Goal: Task Accomplishment & Management: Complete application form

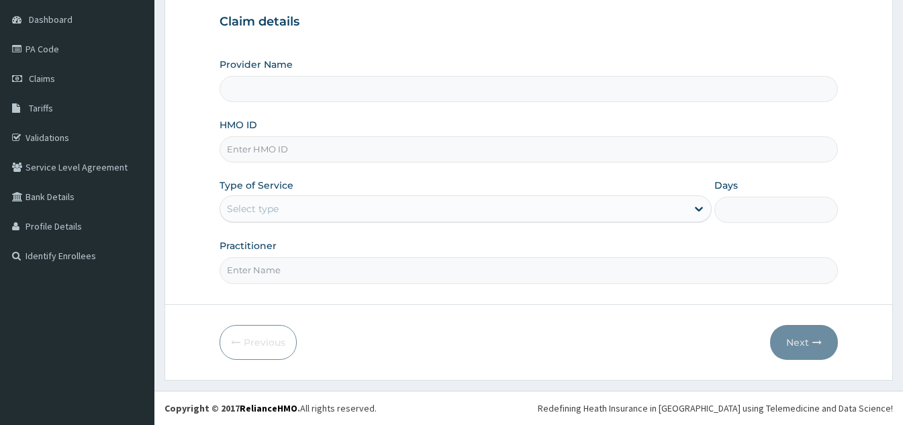
click at [298, 142] on input "HMO ID" at bounding box center [529, 149] width 618 height 26
type input "[GEOGRAPHIC_DATA]"
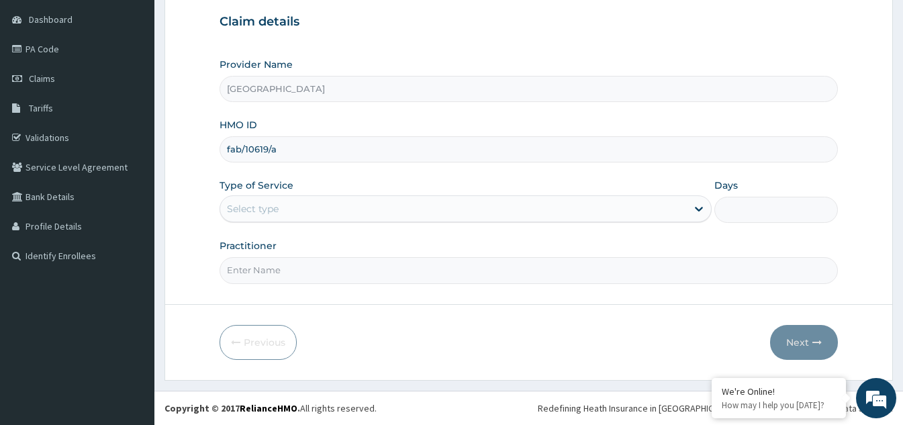
type input "fab/10619/a"
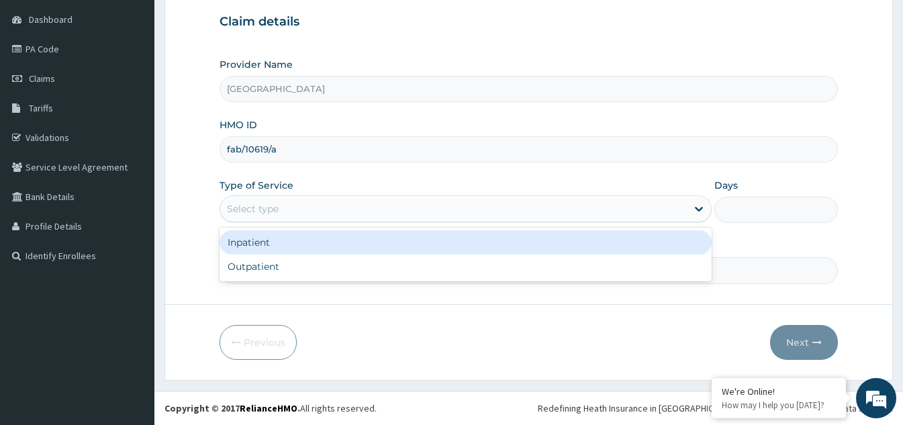
click at [397, 201] on div "Select type" at bounding box center [453, 208] width 467 height 21
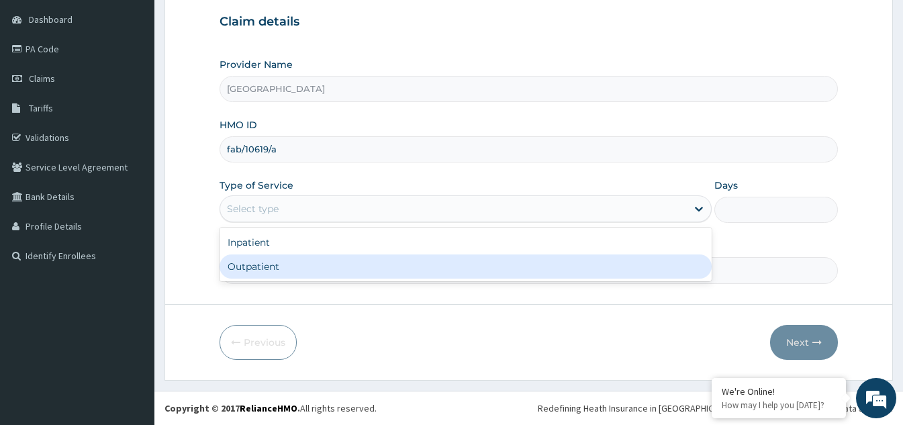
click at [311, 261] on div "Outpatient" at bounding box center [466, 267] width 492 height 24
type input "1"
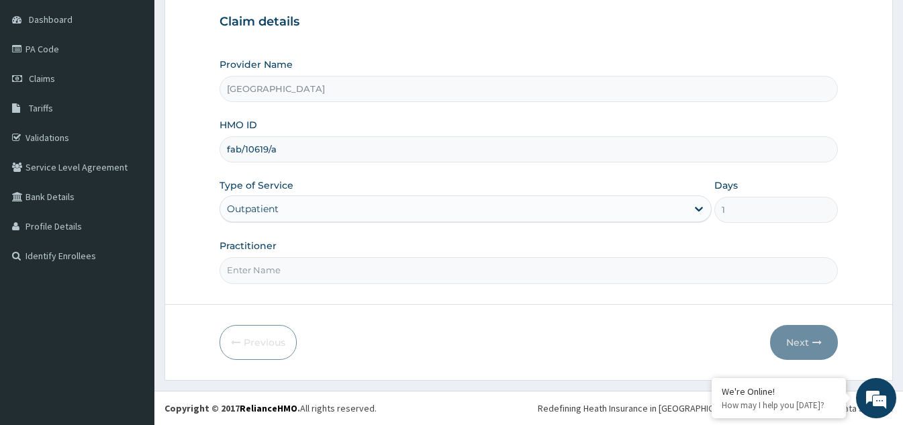
click at [320, 267] on input "Practitioner" at bounding box center [529, 270] width 618 height 26
type input "[PERSON_NAME]"
click at [800, 340] on button "Next" at bounding box center [804, 342] width 68 height 35
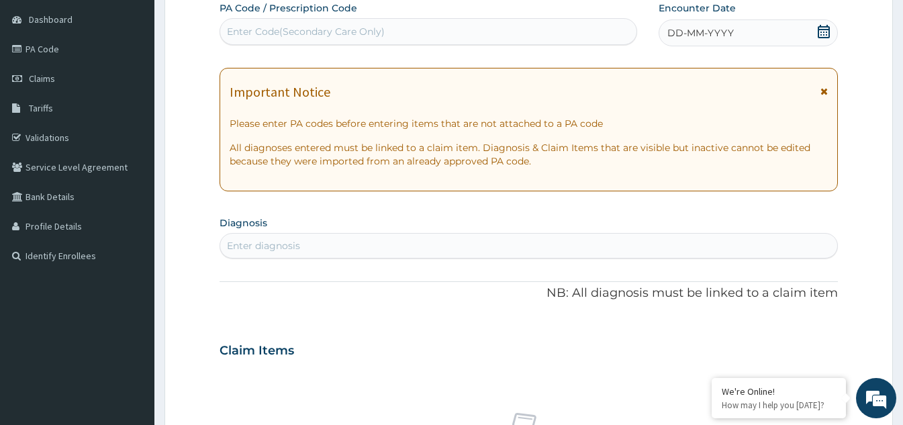
click at [828, 32] on icon at bounding box center [823, 31] width 13 height 13
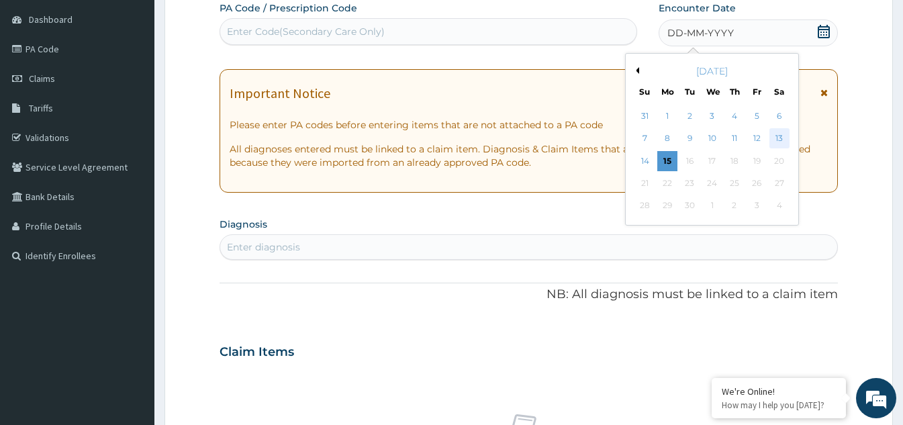
click at [778, 135] on div "13" at bounding box center [780, 139] width 20 height 20
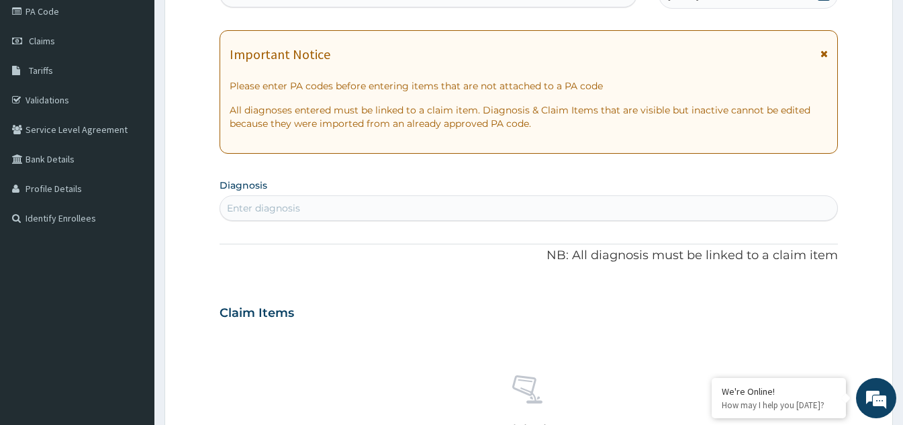
scroll to position [194, 0]
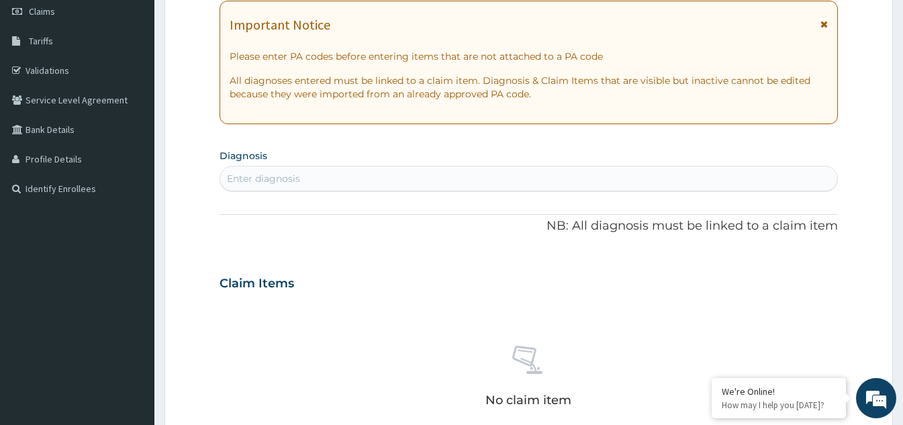
click at [308, 173] on div "Enter diagnosis" at bounding box center [528, 178] width 617 height 21
type input "[MEDICAL_DATA]"
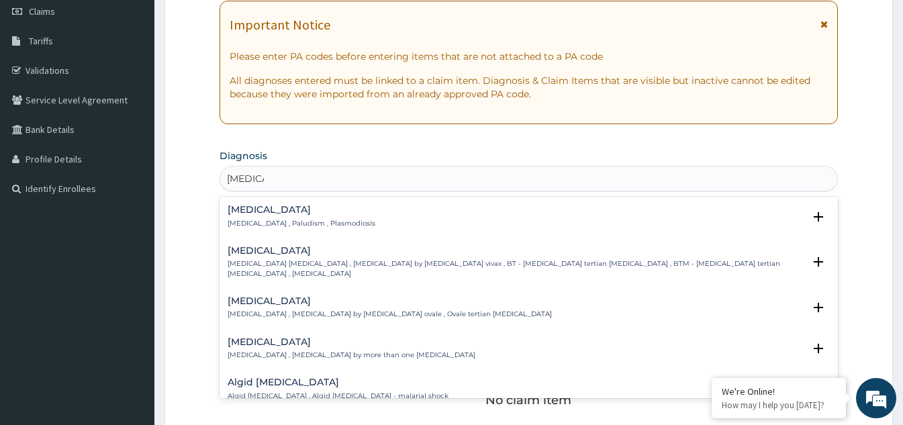
click at [294, 216] on div "[MEDICAL_DATA] [MEDICAL_DATA] , Paludism , Plasmodiosis" at bounding box center [302, 217] width 148 height 24
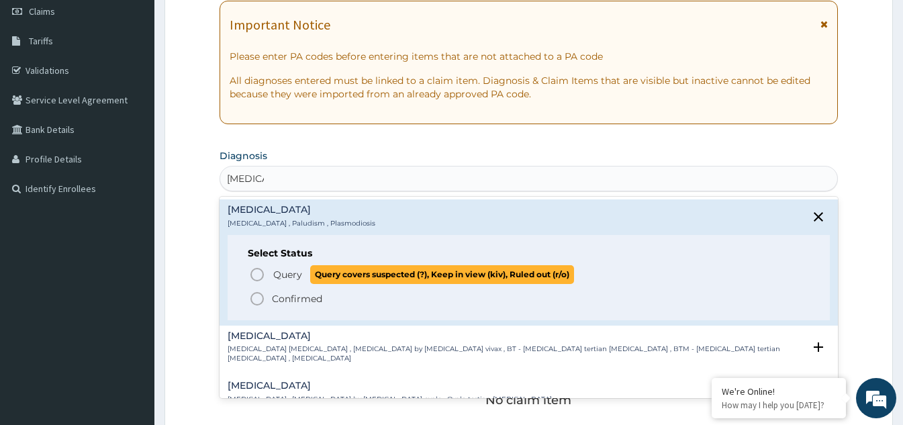
click at [260, 271] on icon "status option query" at bounding box center [257, 275] width 16 height 16
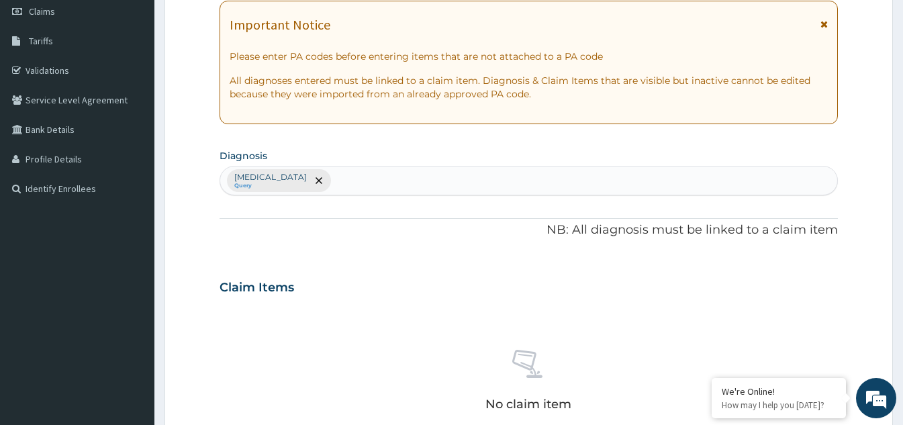
click at [303, 180] on div "[MEDICAL_DATA] Query" at bounding box center [528, 181] width 617 height 28
type input "upper respirato"
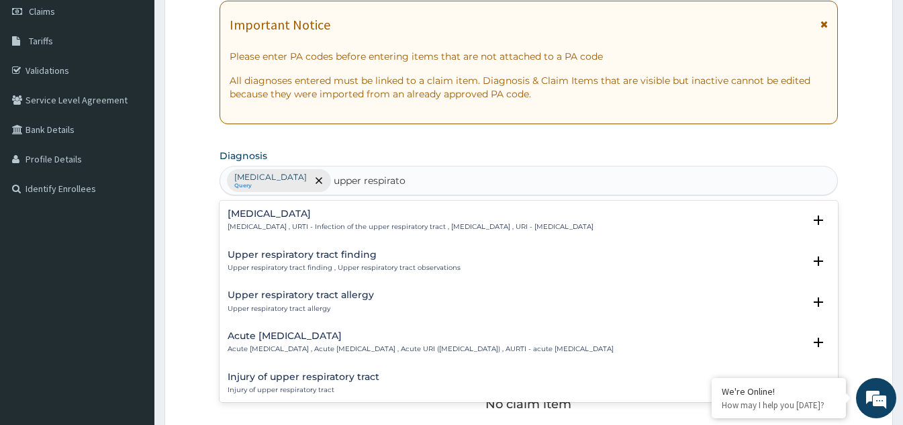
click at [268, 213] on h4 "[MEDICAL_DATA]" at bounding box center [411, 214] width 366 height 10
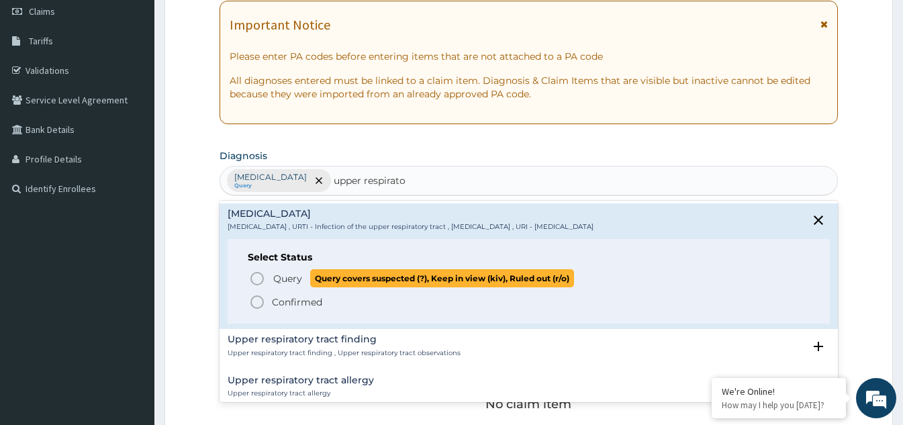
click at [262, 277] on icon "status option query" at bounding box center [257, 279] width 16 height 16
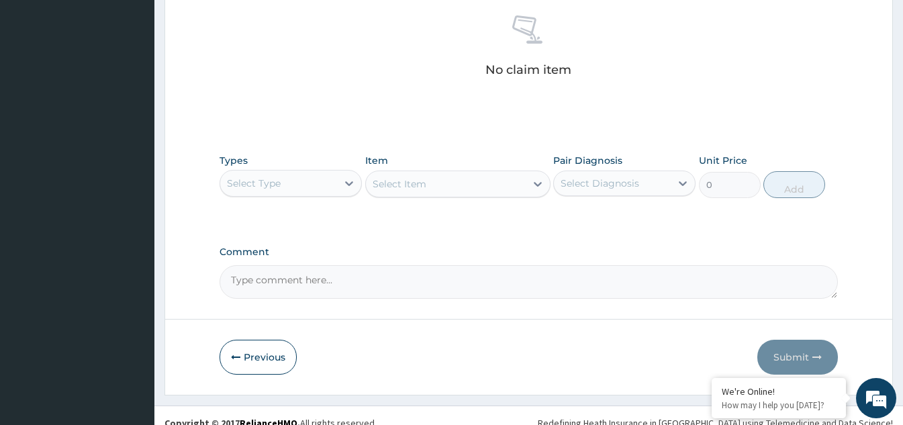
scroll to position [530, 0]
click at [338, 188] on div at bounding box center [349, 182] width 24 height 24
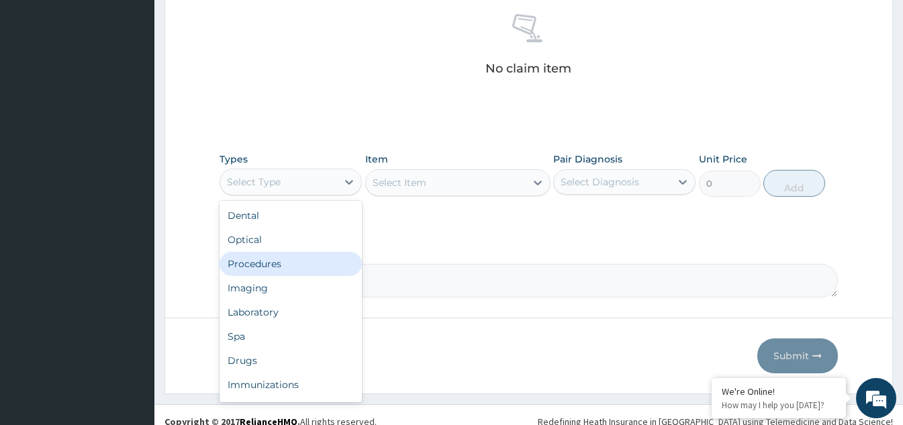
click at [283, 259] on div "Procedures" at bounding box center [291, 264] width 142 height 24
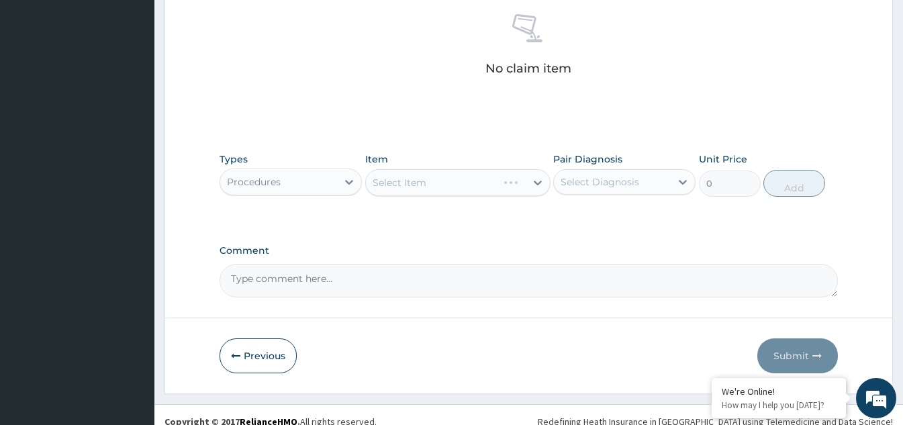
click at [432, 189] on div "Select Item" at bounding box center [457, 182] width 185 height 27
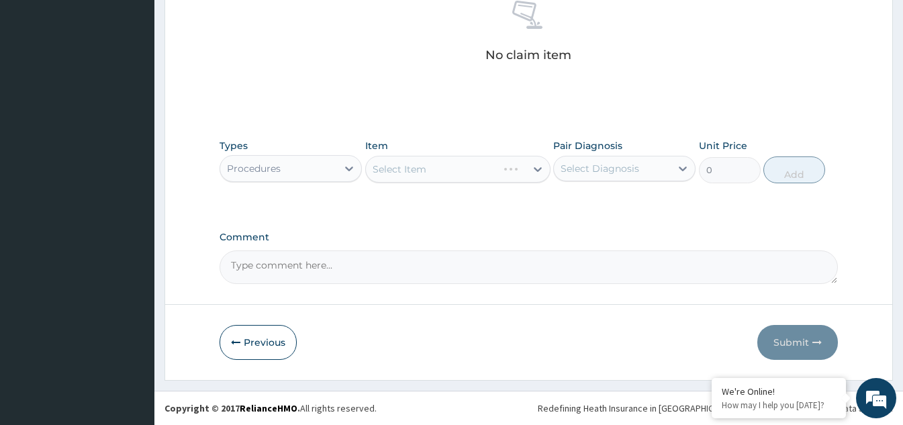
click at [463, 171] on div "Select Item" at bounding box center [457, 169] width 185 height 27
click at [527, 173] on div at bounding box center [538, 169] width 24 height 24
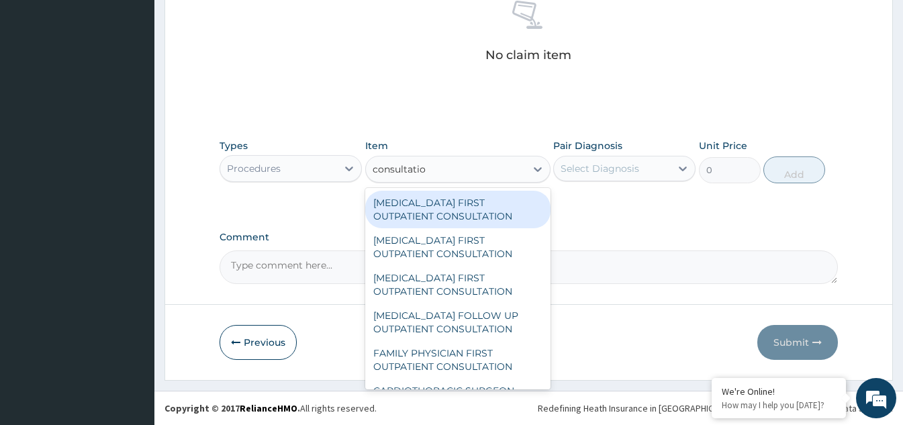
type input "consultation"
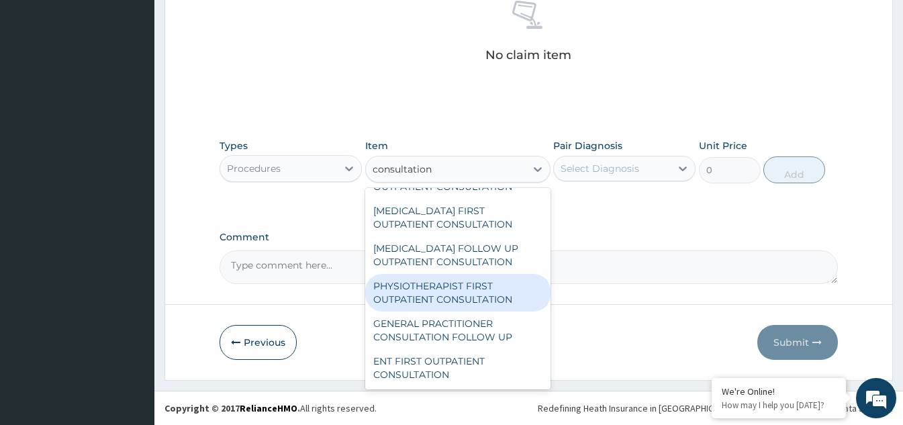
scroll to position [537, 0]
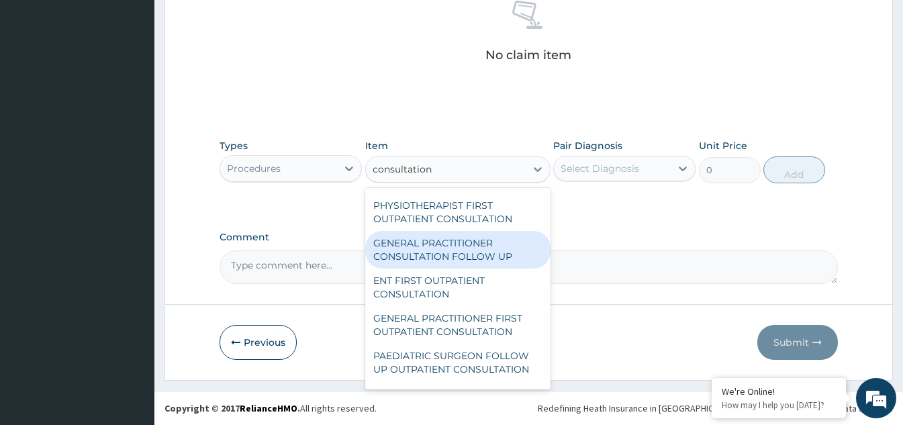
click at [406, 266] on div "GENERAL PRACTITIONER CONSULTATION FOLLOW UP" at bounding box center [457, 250] width 185 height 38
type input "1875"
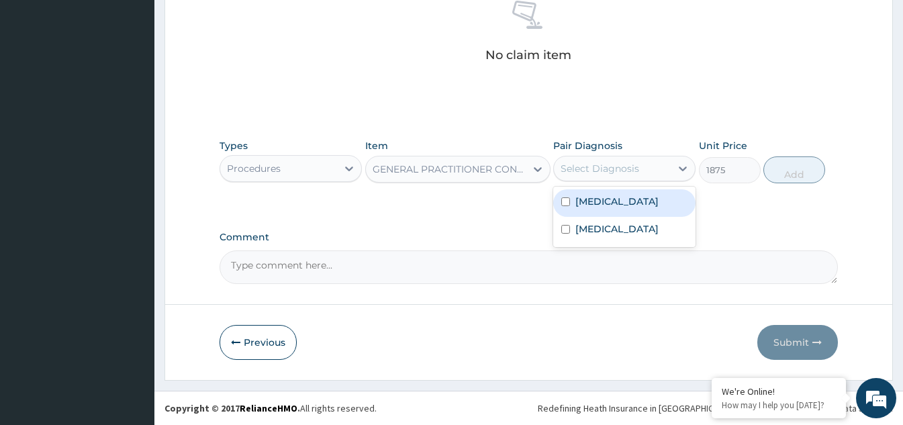
click at [665, 170] on div "Select Diagnosis" at bounding box center [612, 168] width 117 height 21
click at [565, 196] on div "[MEDICAL_DATA]" at bounding box center [624, 203] width 142 height 28
checkbox input "true"
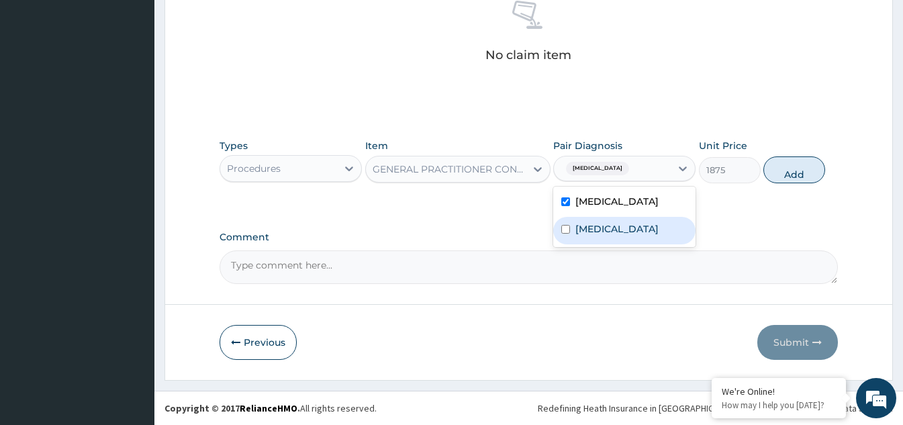
click at [563, 230] on div "[MEDICAL_DATA]" at bounding box center [624, 231] width 142 height 28
checkbox input "true"
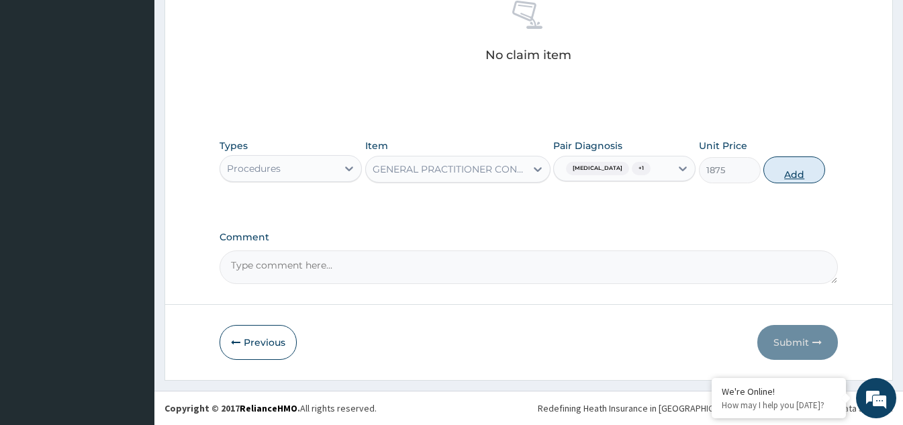
click at [786, 169] on button "Add" at bounding box center [795, 169] width 62 height 27
type input "0"
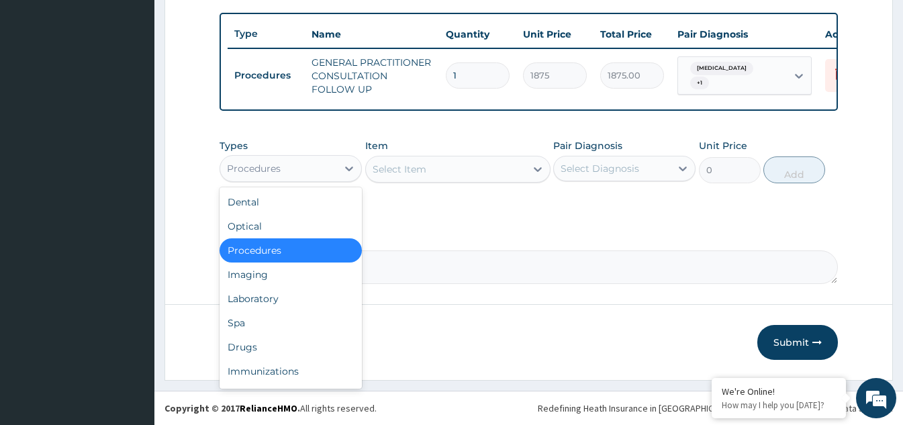
click at [331, 165] on div "Procedures" at bounding box center [278, 168] width 117 height 21
drag, startPoint x: 265, startPoint y: 294, endPoint x: 353, endPoint y: 272, distance: 90.7
click at [269, 294] on div "Laboratory" at bounding box center [291, 299] width 142 height 24
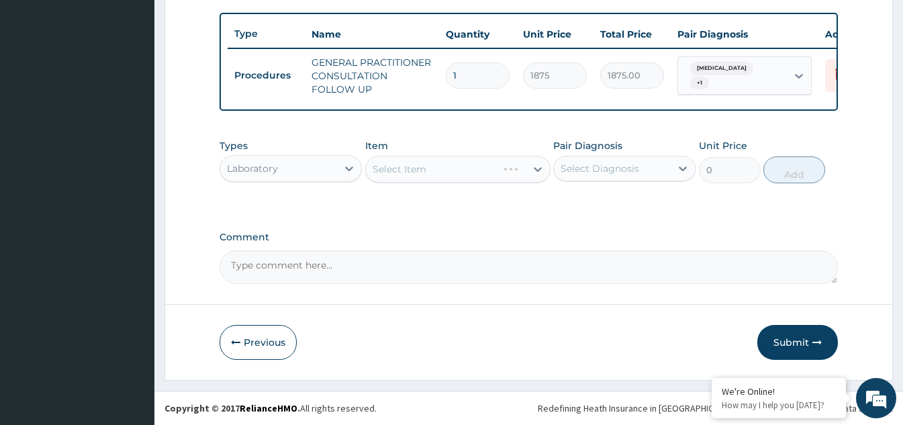
click at [477, 164] on div "Select Item" at bounding box center [457, 169] width 185 height 27
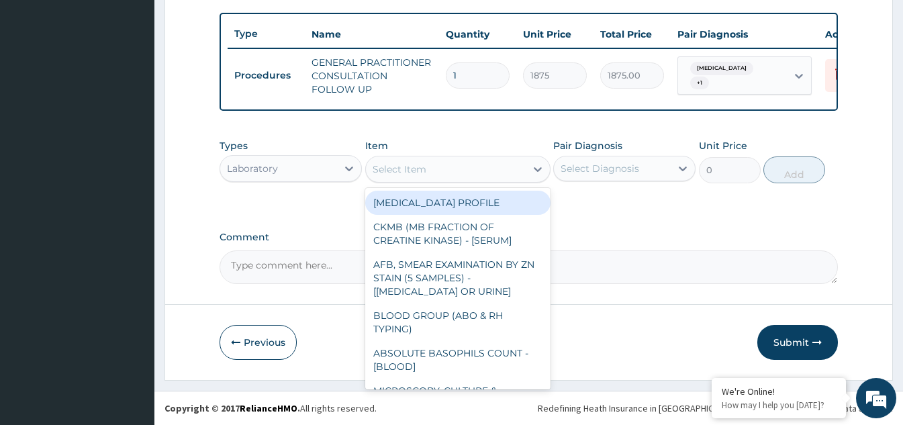
click at [477, 163] on div "Select Item" at bounding box center [446, 168] width 160 height 21
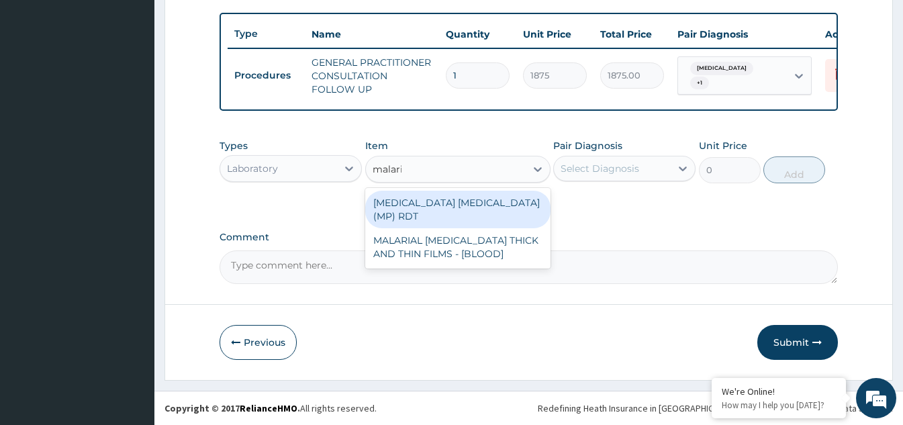
type input "[MEDICAL_DATA]"
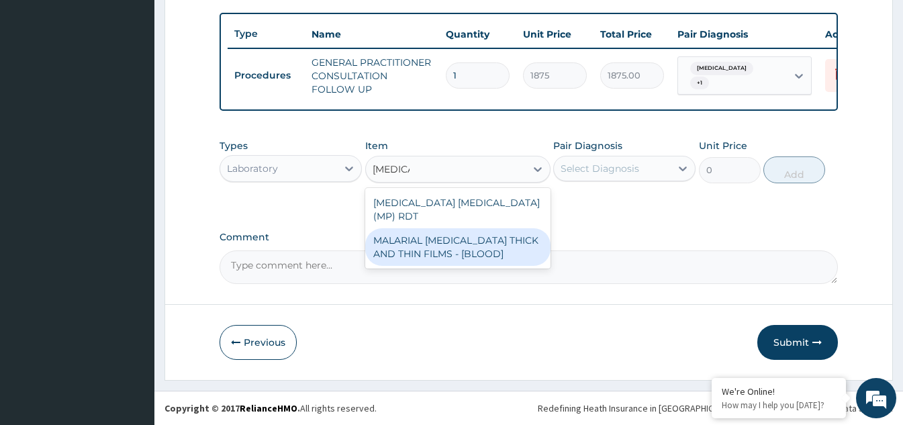
click at [445, 230] on div "MALARIAL [MEDICAL_DATA] THICK AND THIN FILMS - [BLOOD]" at bounding box center [457, 247] width 185 height 38
type input "2187.5"
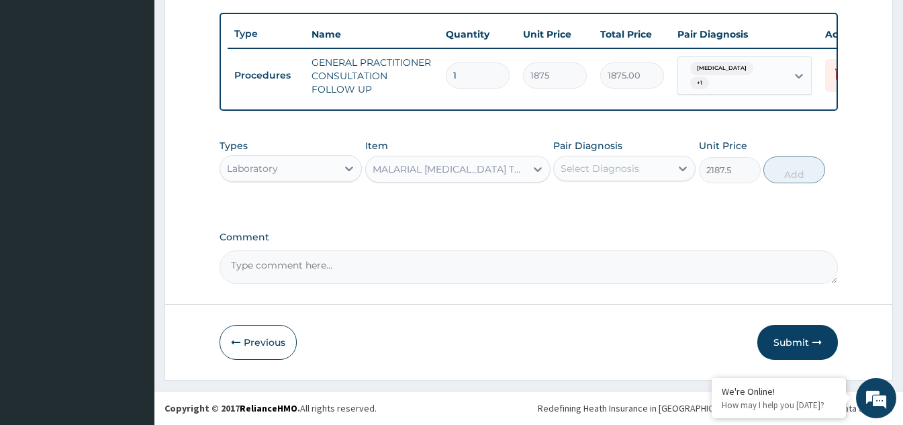
click at [602, 164] on div "Select Diagnosis" at bounding box center [600, 168] width 79 height 13
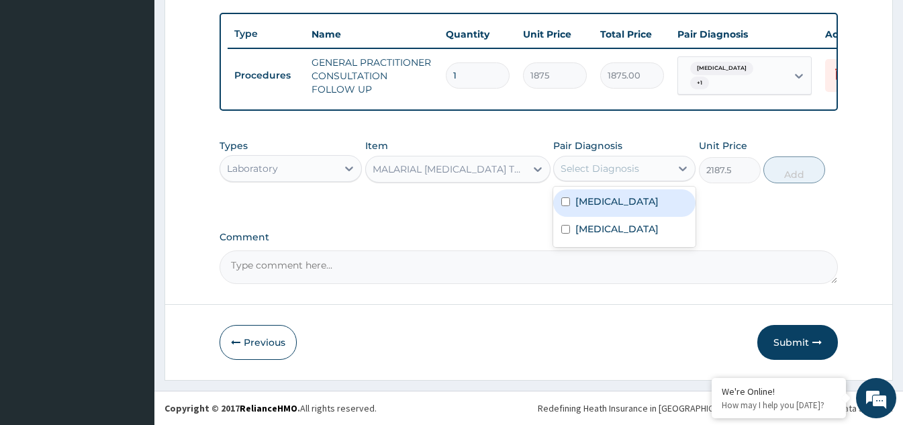
click at [566, 198] on input "checkbox" at bounding box center [565, 201] width 9 height 9
checkbox input "true"
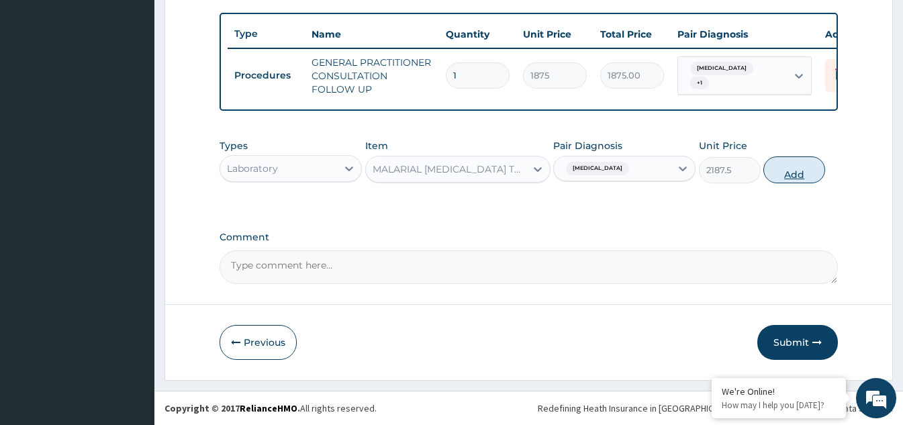
click at [776, 166] on button "Add" at bounding box center [795, 169] width 62 height 27
type input "0"
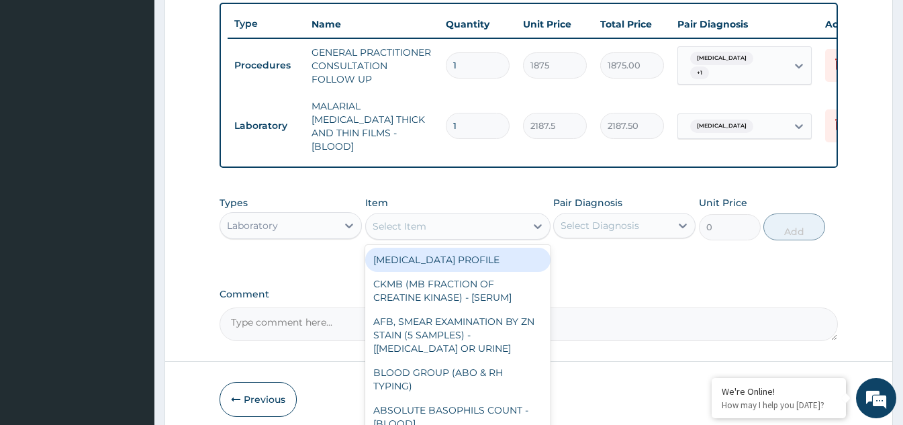
click at [417, 220] on div "Select Item" at bounding box center [400, 226] width 54 height 13
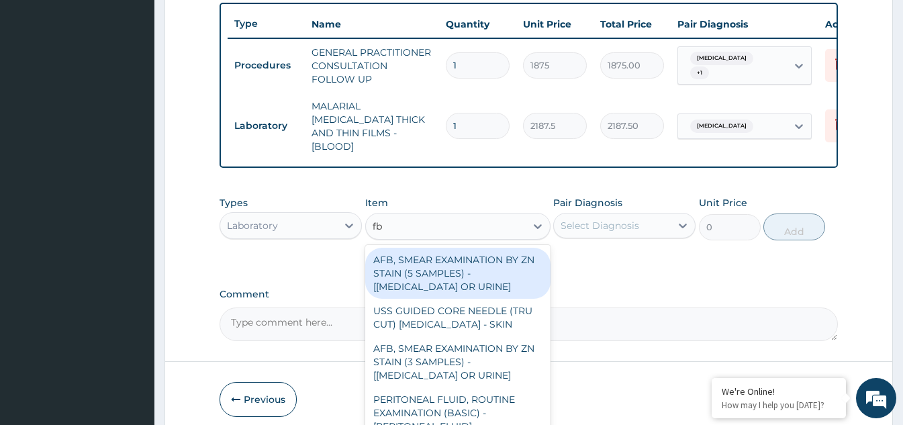
type input "fbc"
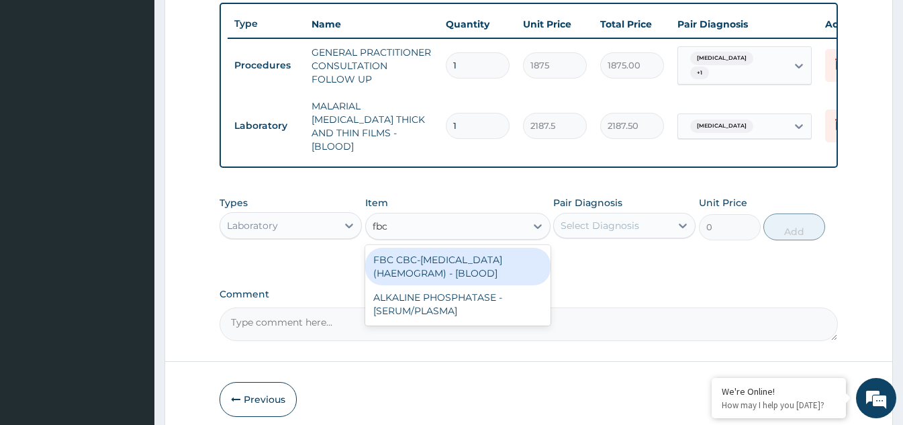
click at [440, 263] on div "FBC CBC-[MEDICAL_DATA] (HAEMOGRAM) - [BLOOD]" at bounding box center [457, 267] width 185 height 38
type input "5000"
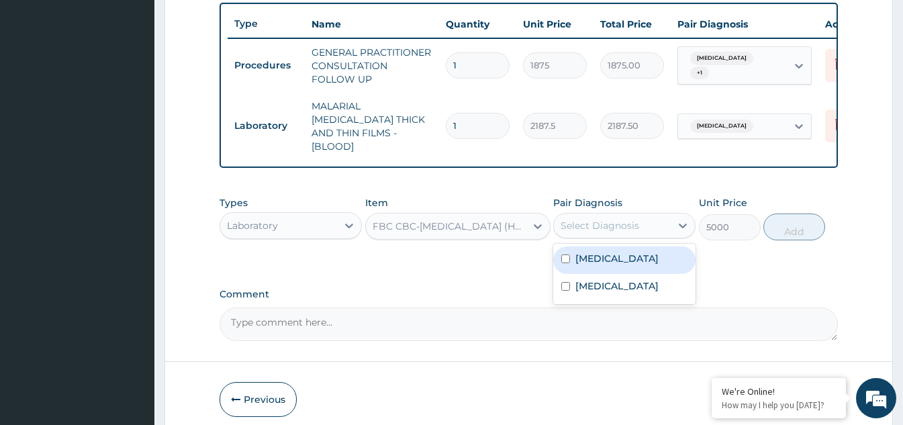
click at [632, 232] on div "Select Diagnosis" at bounding box center [612, 225] width 117 height 21
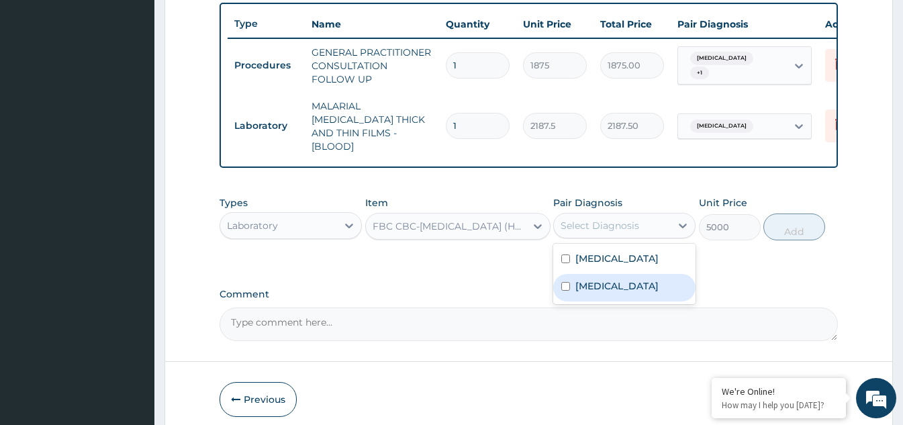
click at [562, 295] on div "[MEDICAL_DATA]" at bounding box center [624, 288] width 142 height 28
checkbox input "true"
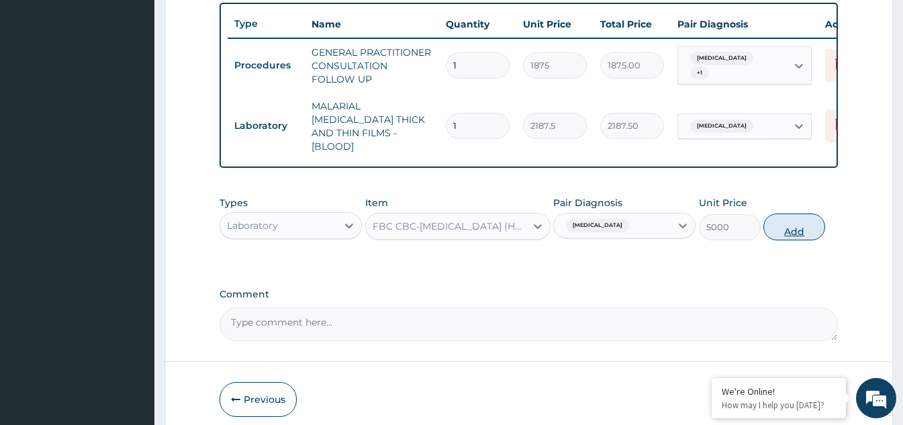
click at [797, 230] on button "Add" at bounding box center [795, 227] width 62 height 27
type input "0"
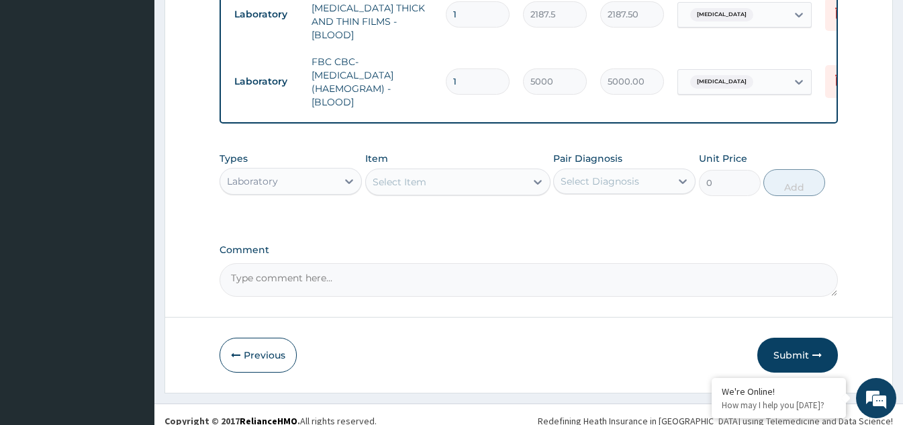
scroll to position [618, 0]
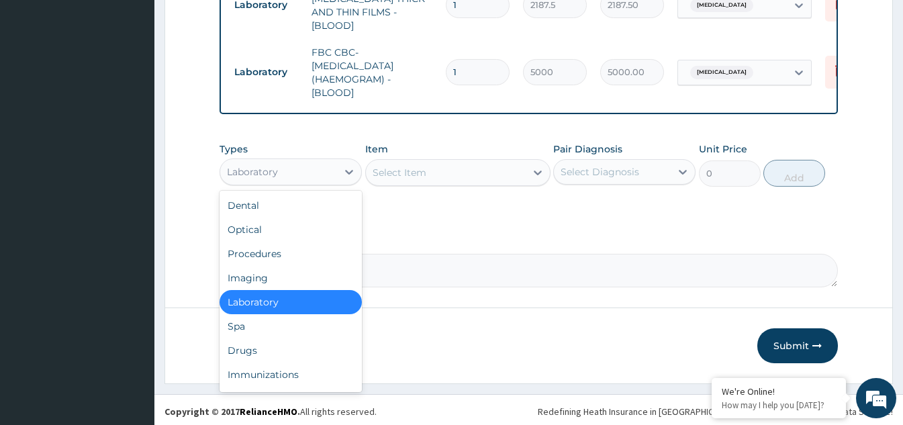
click at [324, 169] on div "Laboratory" at bounding box center [278, 171] width 117 height 21
click at [264, 342] on div "Drugs" at bounding box center [291, 350] width 142 height 24
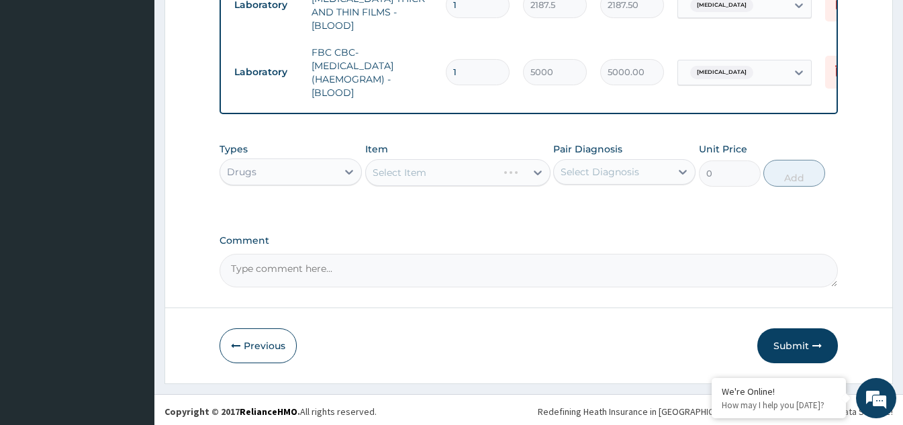
click at [455, 171] on div "Select Item" at bounding box center [457, 172] width 185 height 27
click at [484, 162] on div "Select Item" at bounding box center [446, 172] width 160 height 21
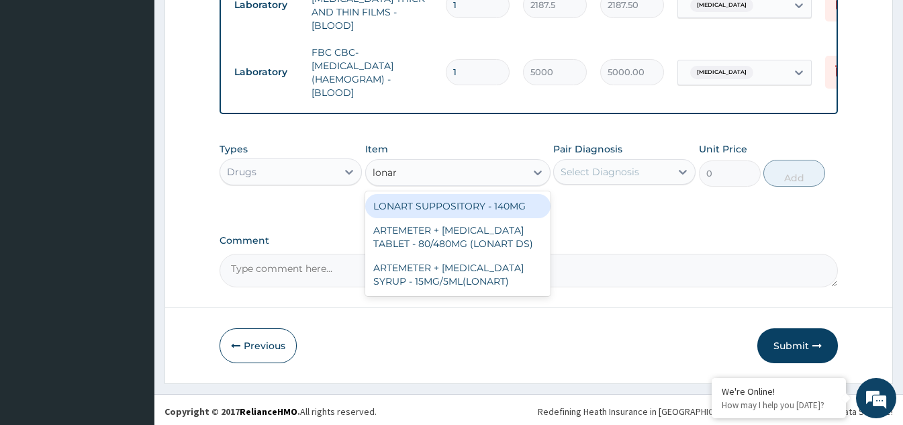
type input "lonart"
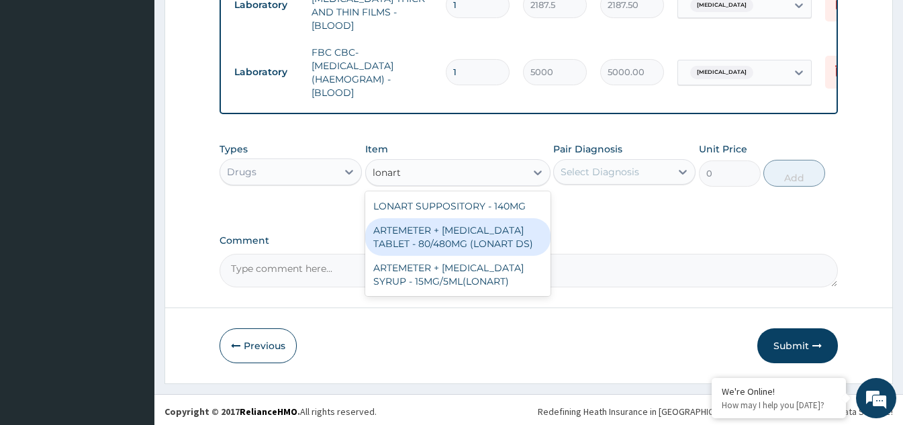
click at [479, 226] on div "ARTEMETER + [MEDICAL_DATA] TABLET - 80/480MG (LONART DS)" at bounding box center [457, 237] width 185 height 38
type input "588"
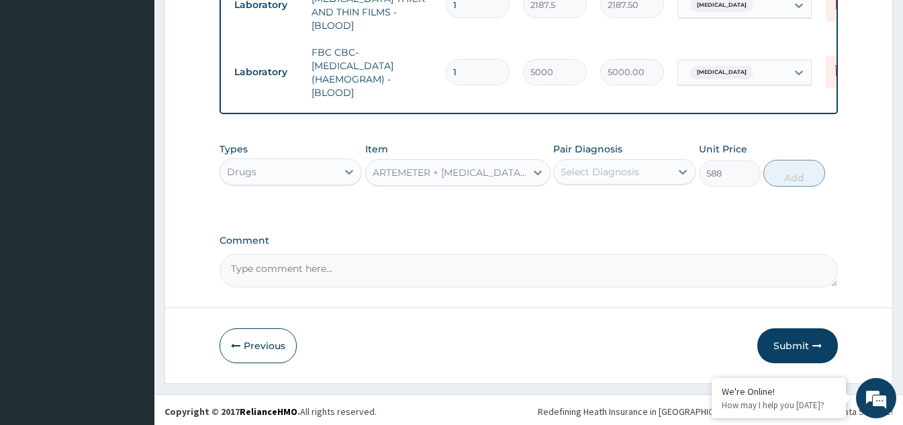
click at [604, 175] on div "Select Diagnosis" at bounding box center [612, 171] width 117 height 21
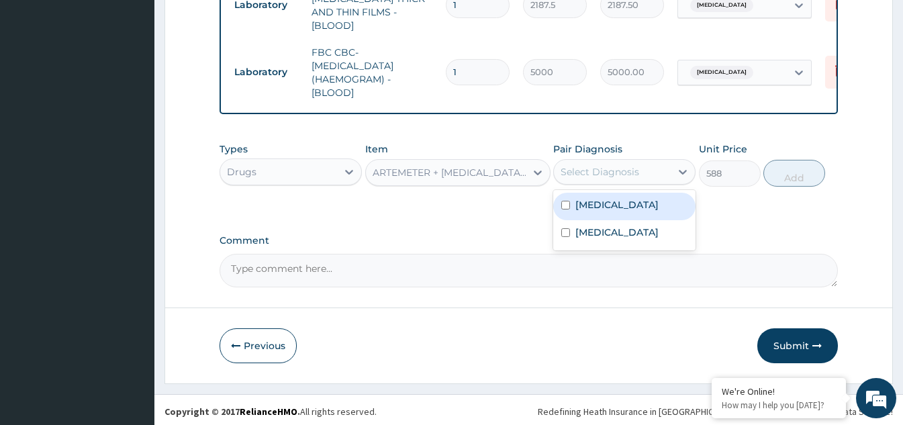
click at [566, 201] on input "checkbox" at bounding box center [565, 205] width 9 height 9
checkbox input "true"
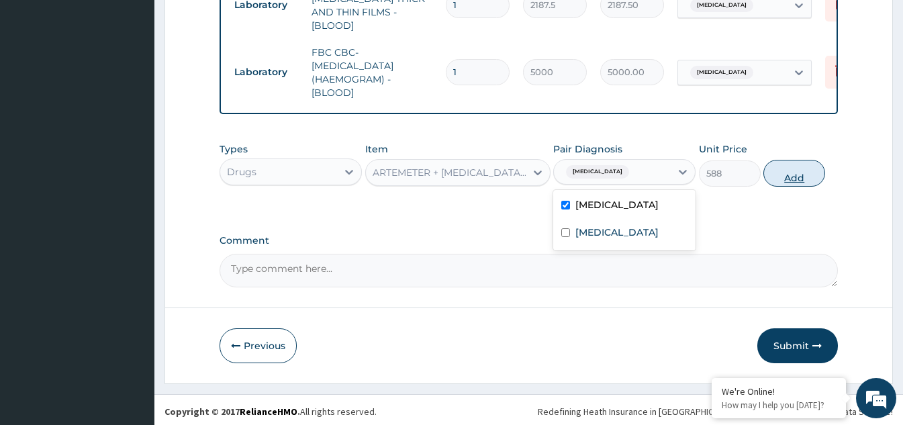
click at [780, 175] on button "Add" at bounding box center [795, 173] width 62 height 27
type input "0"
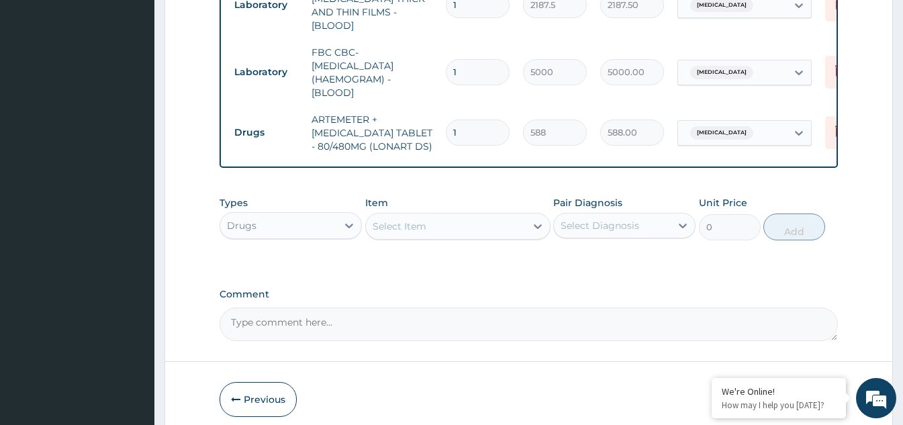
drag, startPoint x: 456, startPoint y: 118, endPoint x: 446, endPoint y: 120, distance: 10.2
click at [447, 120] on input "1" at bounding box center [478, 133] width 64 height 26
type input "6"
type input "3528.00"
type input "6"
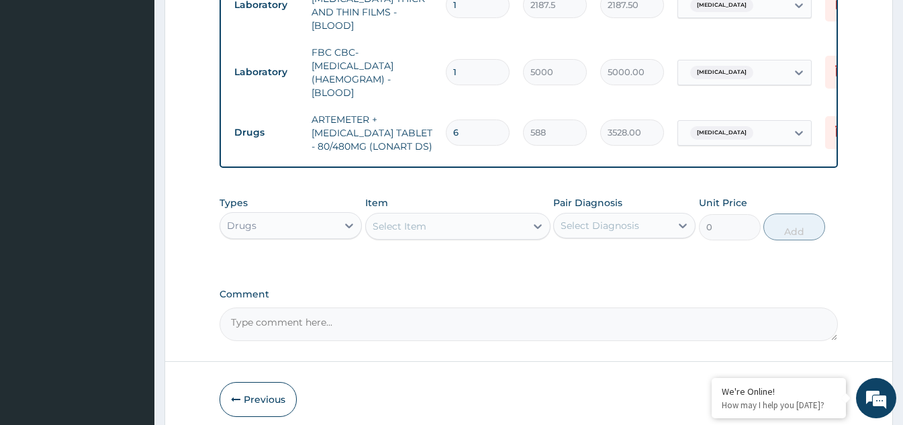
click at [418, 221] on div "Select Item" at bounding box center [400, 226] width 54 height 13
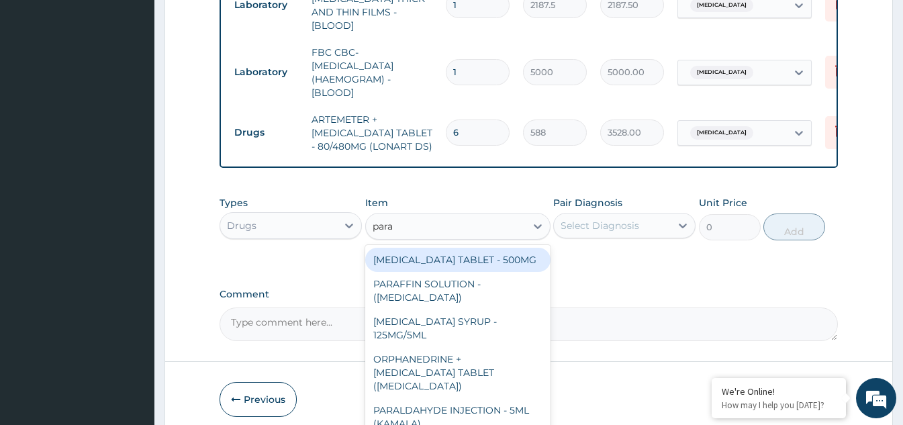
type input "parac"
click at [445, 255] on div "[MEDICAL_DATA] TABLET - 500MG" at bounding box center [457, 260] width 185 height 24
type input "33.599999999999994"
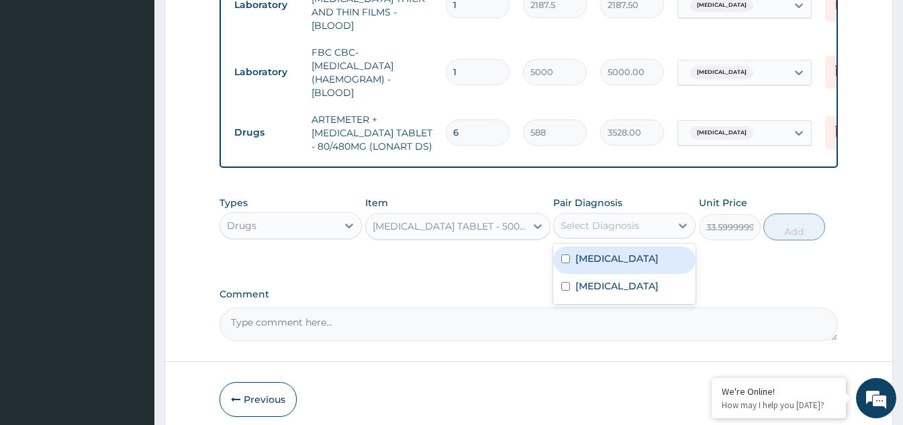
click at [604, 227] on div "Select Diagnosis" at bounding box center [600, 225] width 79 height 13
click at [564, 255] on input "checkbox" at bounding box center [565, 259] width 9 height 9
checkbox input "true"
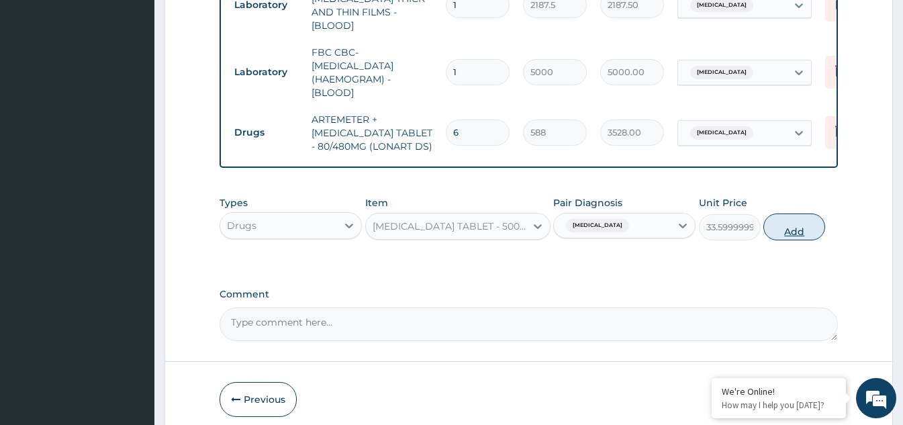
click at [787, 226] on button "Add" at bounding box center [795, 227] width 62 height 27
type input "0"
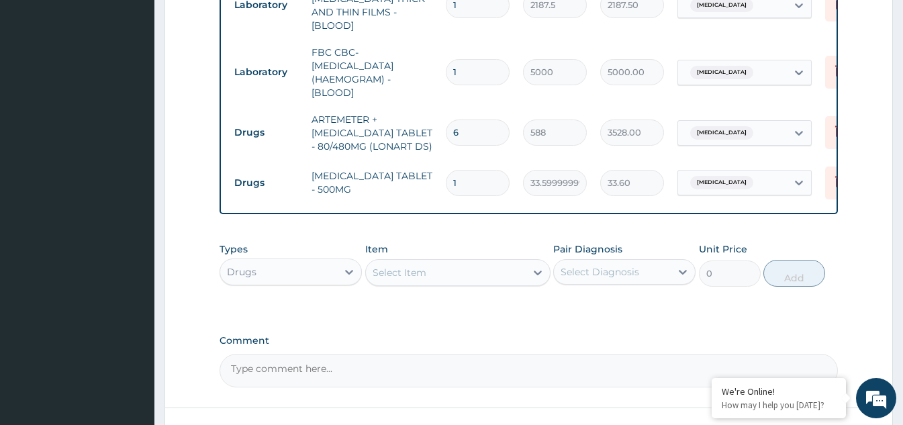
type input "18"
type input "604.80"
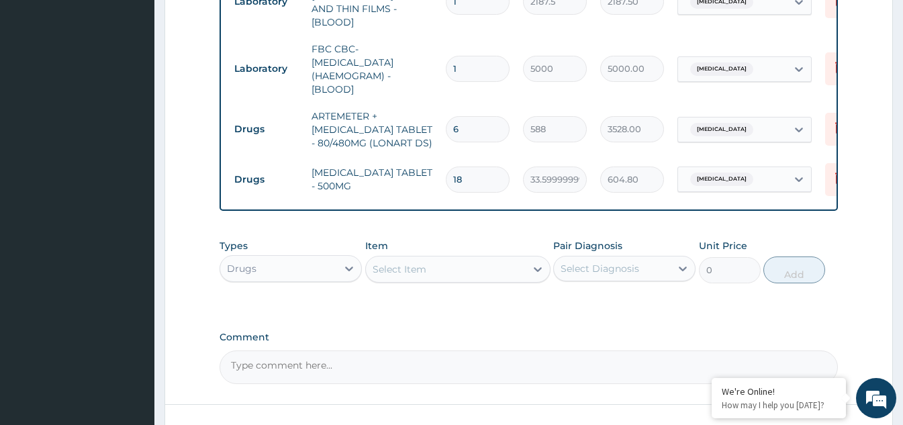
scroll to position [718, 0]
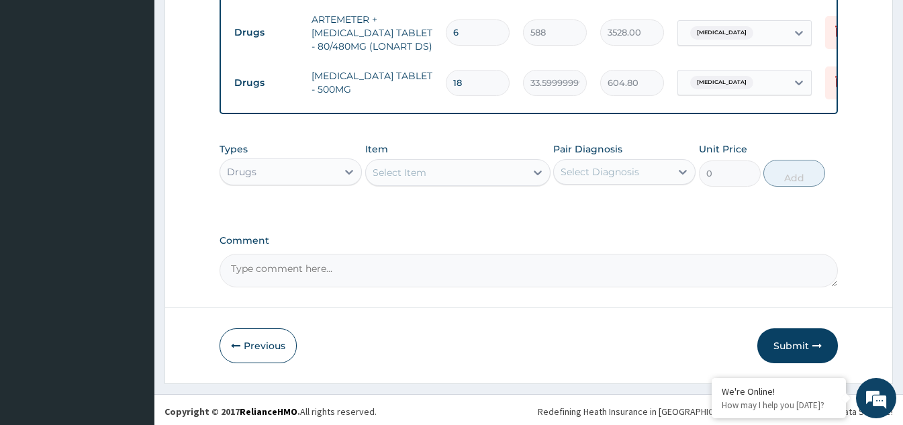
type input "18"
click at [420, 166] on div "Select Item" at bounding box center [400, 172] width 54 height 13
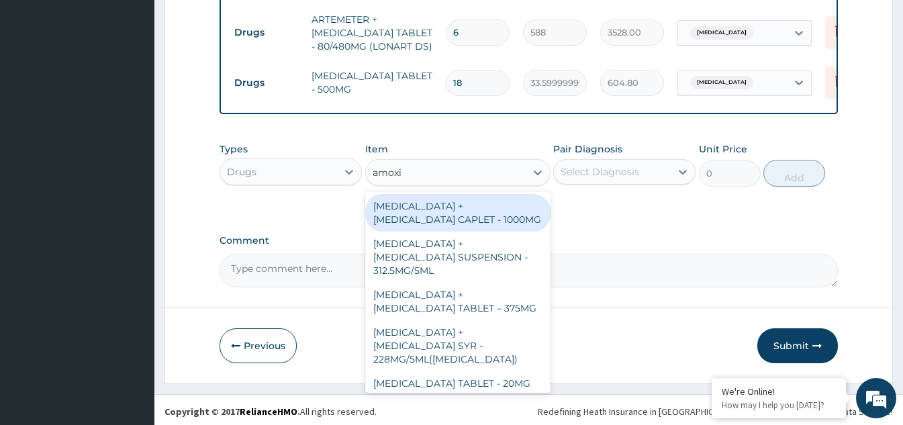
type input "amoxic"
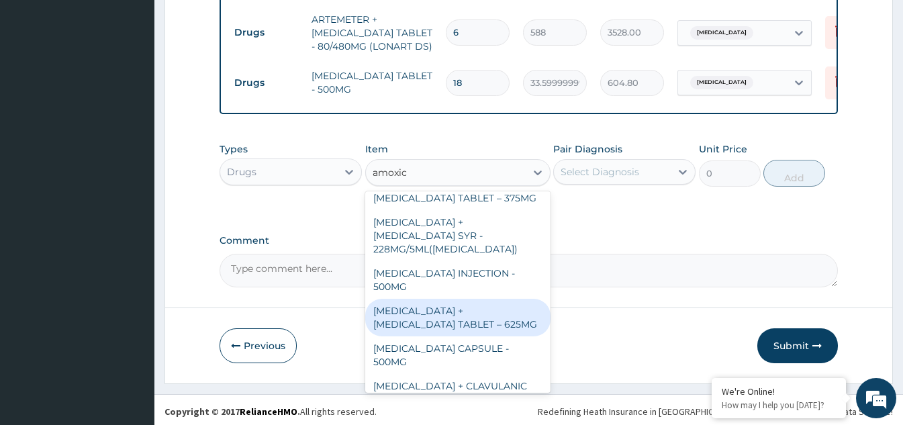
scroll to position [134, 0]
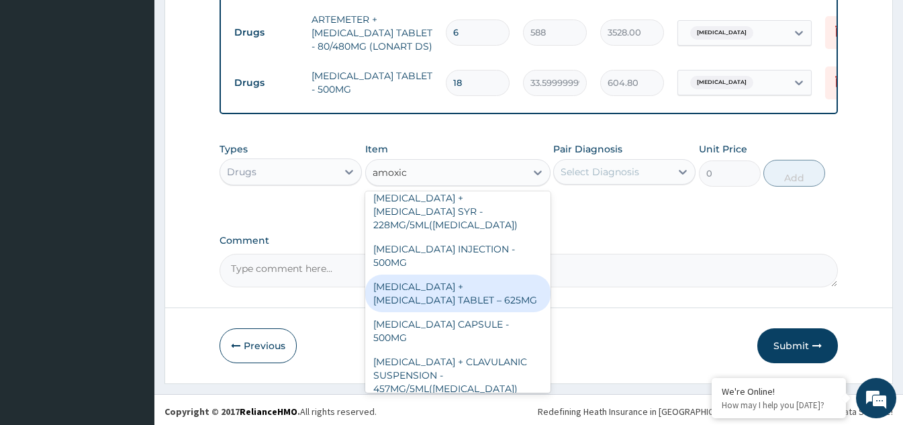
click at [455, 291] on div "[MEDICAL_DATA] + [MEDICAL_DATA] TABLET – 625MG" at bounding box center [457, 294] width 185 height 38
type input "420"
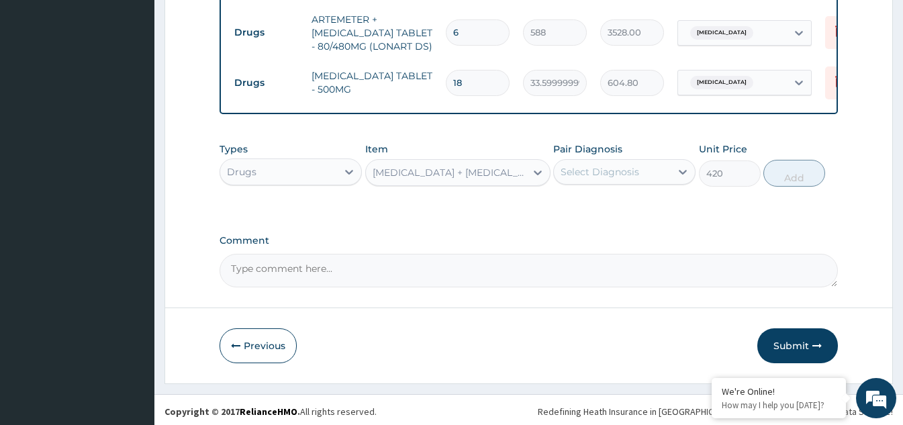
click at [616, 173] on div "Select Diagnosis" at bounding box center [600, 171] width 79 height 13
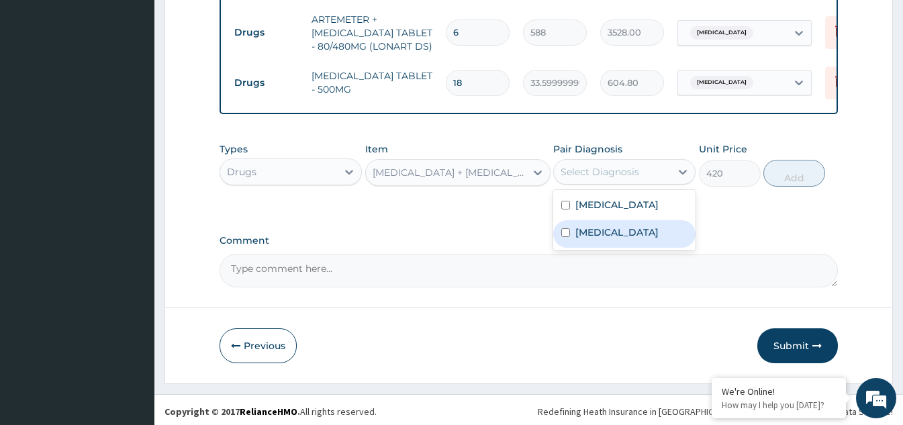
click at [563, 236] on input "checkbox" at bounding box center [565, 232] width 9 height 9
checkbox input "true"
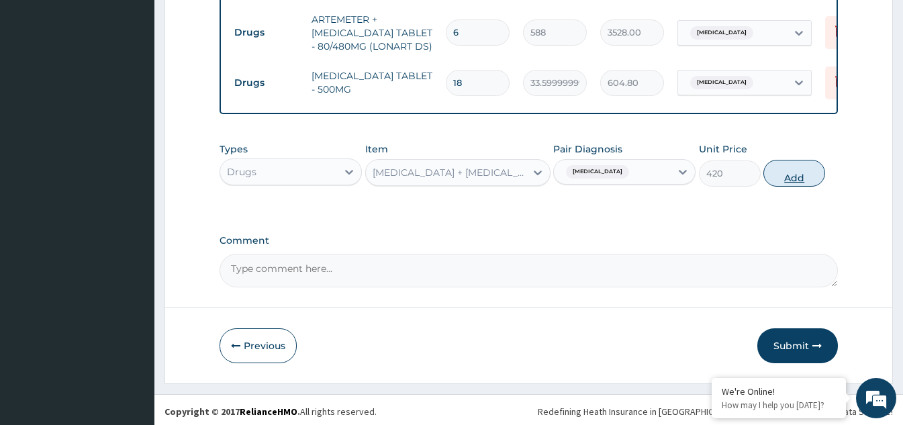
click at [774, 172] on button "Add" at bounding box center [795, 173] width 62 height 27
type input "0"
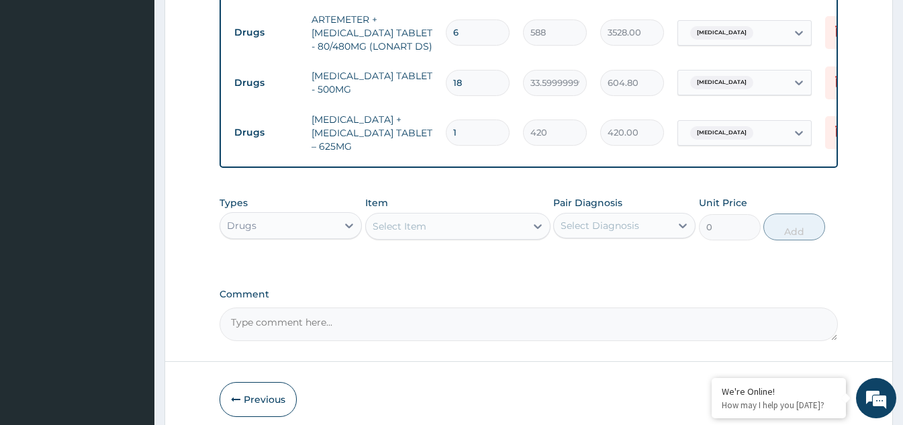
type input "14"
type input "5880.00"
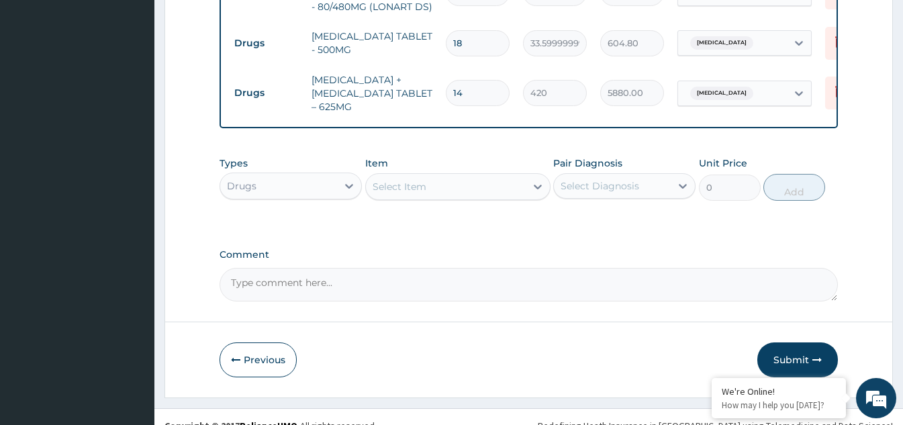
scroll to position [772, 0]
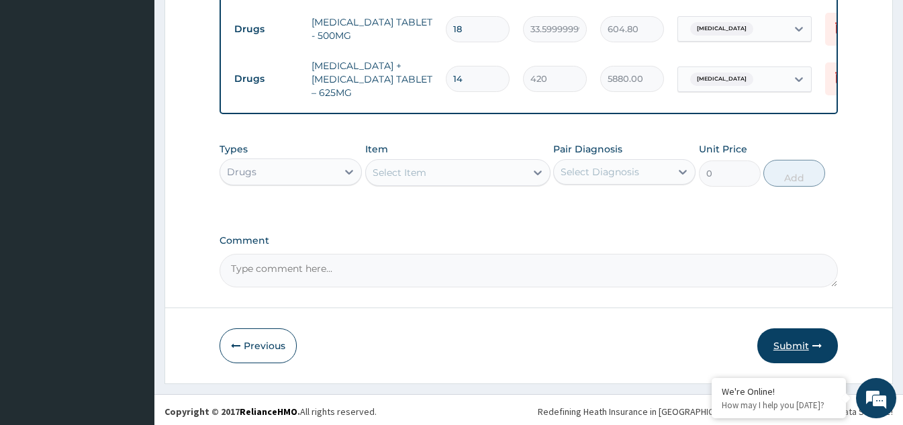
type input "14"
click at [794, 335] on button "Submit" at bounding box center [797, 345] width 81 height 35
